Goal: Find specific page/section: Find specific page/section

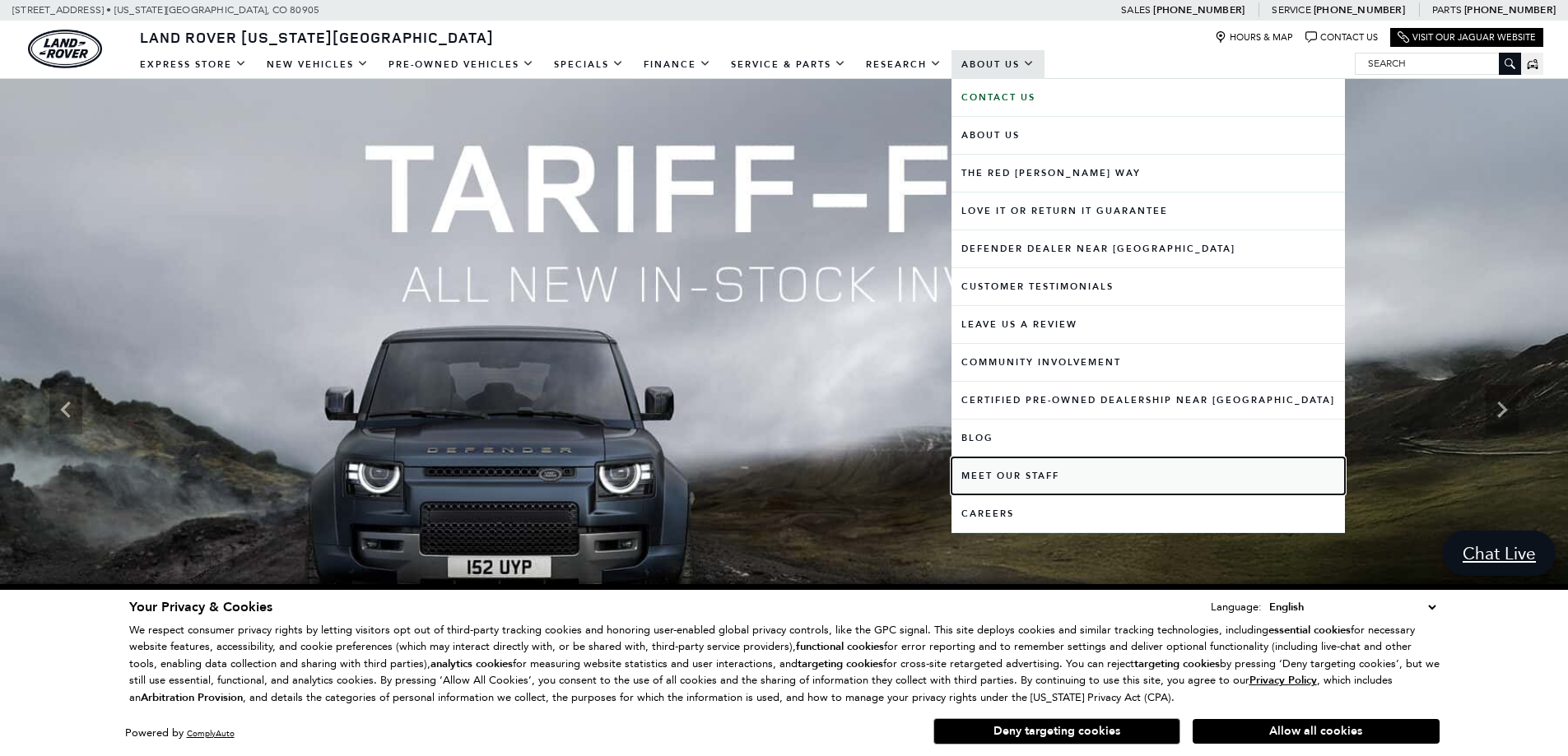
click at [1044, 472] on link "Meet Our Staff" at bounding box center [1149, 476] width 394 height 37
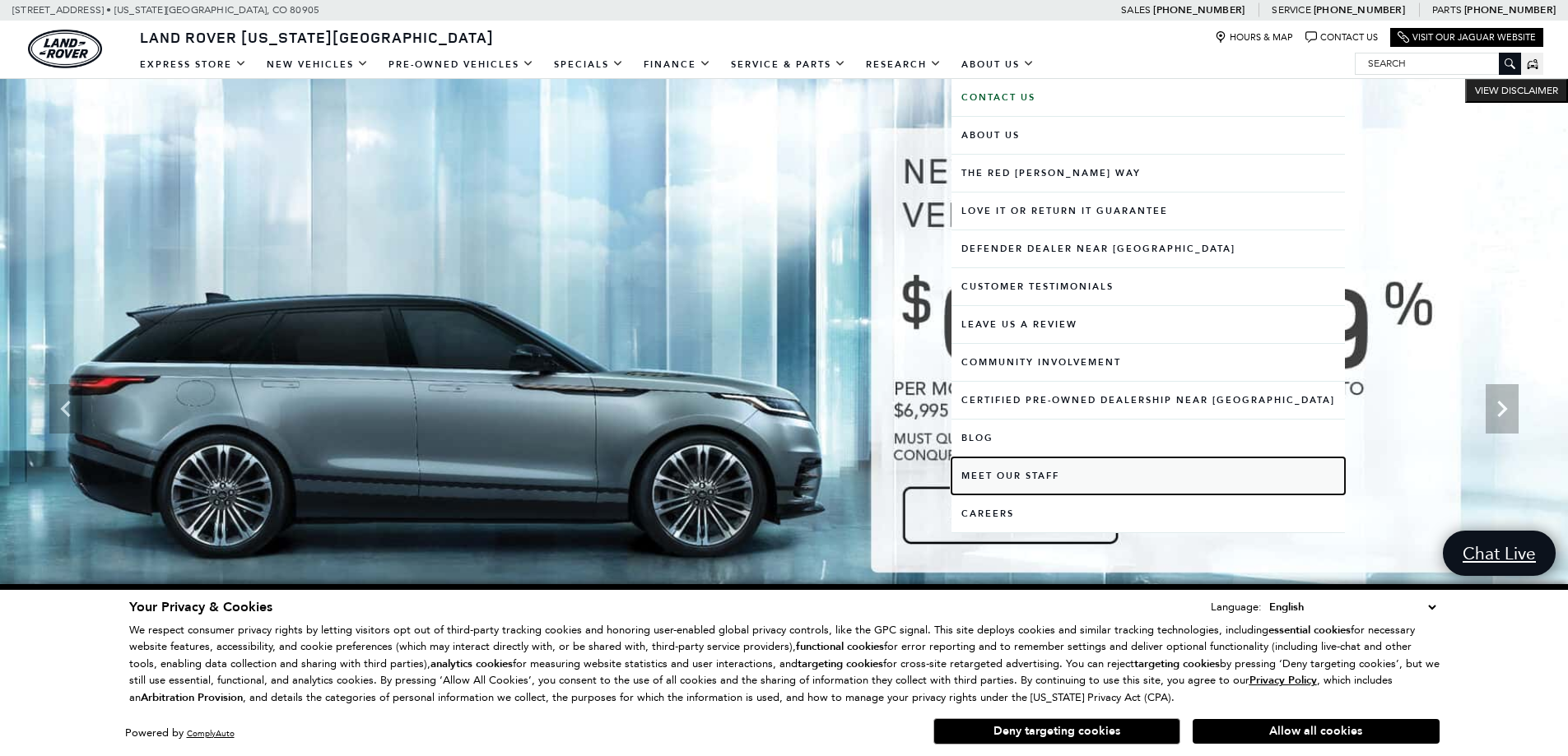
scroll to position [83, 0]
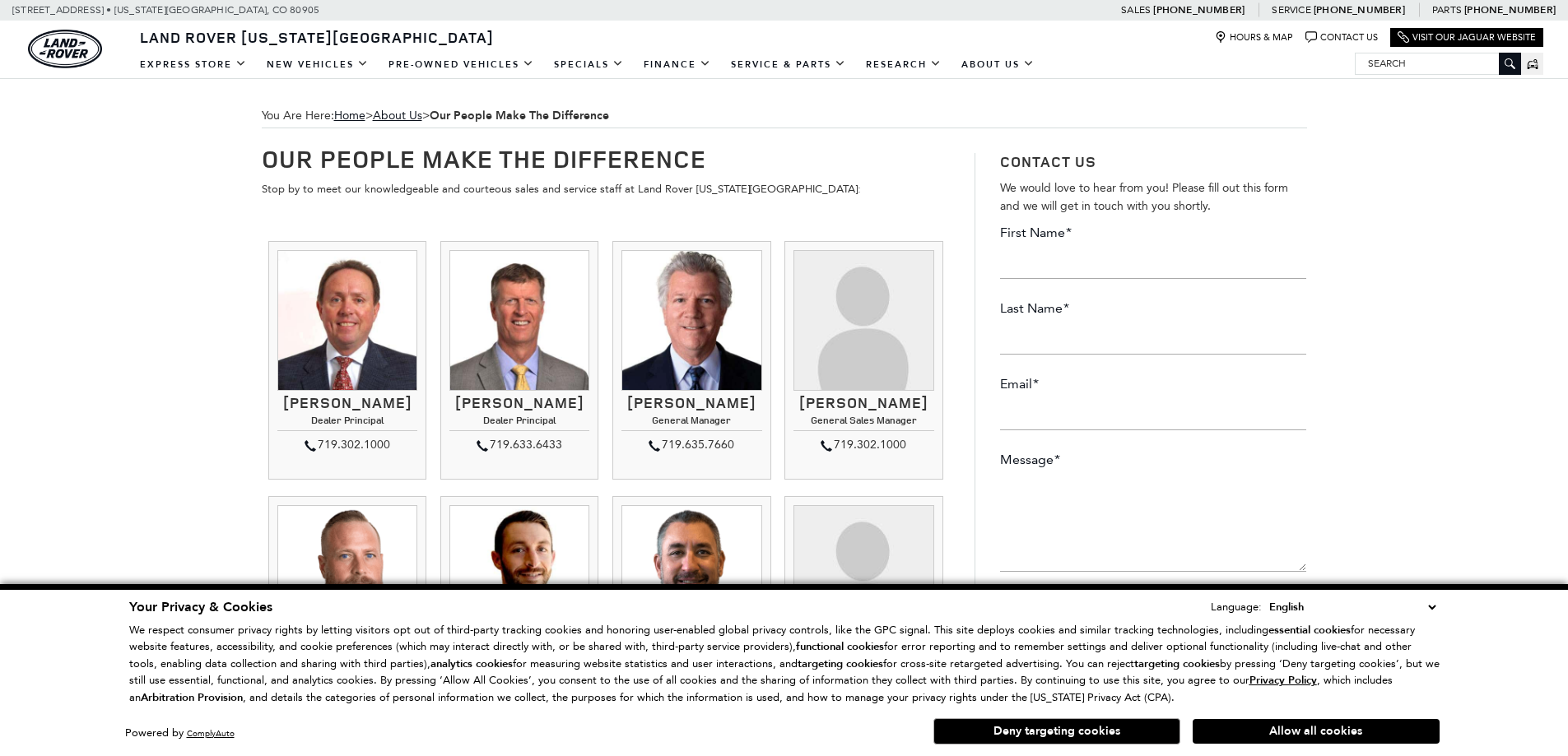
click at [1433, 609] on select "English Spanish / Español English / [GEOGRAPHIC_DATA] Korean / 한국어 Vietnamese /…" at bounding box center [1351, 607] width 174 height 18
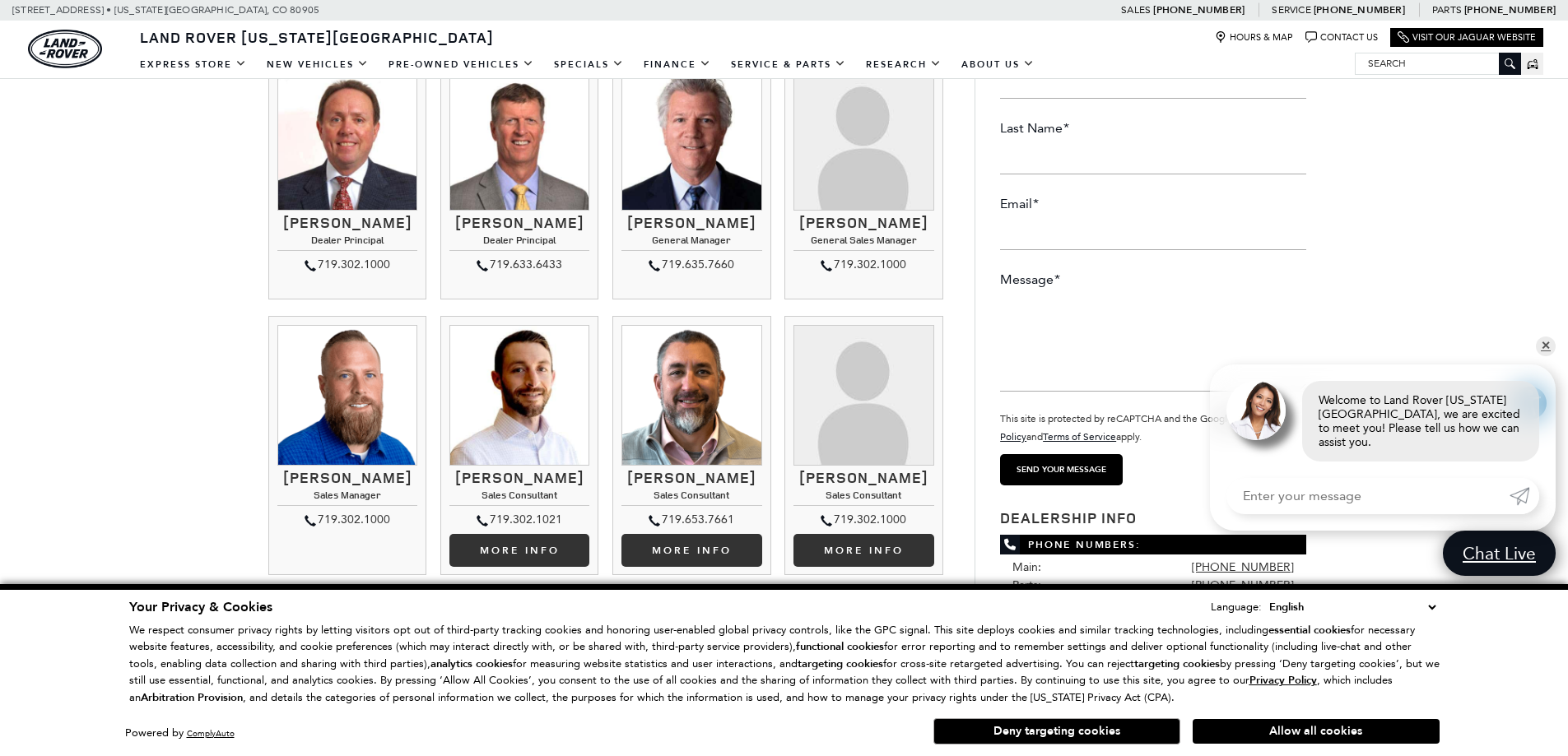
scroll to position [329, 0]
